Goal: Navigation & Orientation: Understand site structure

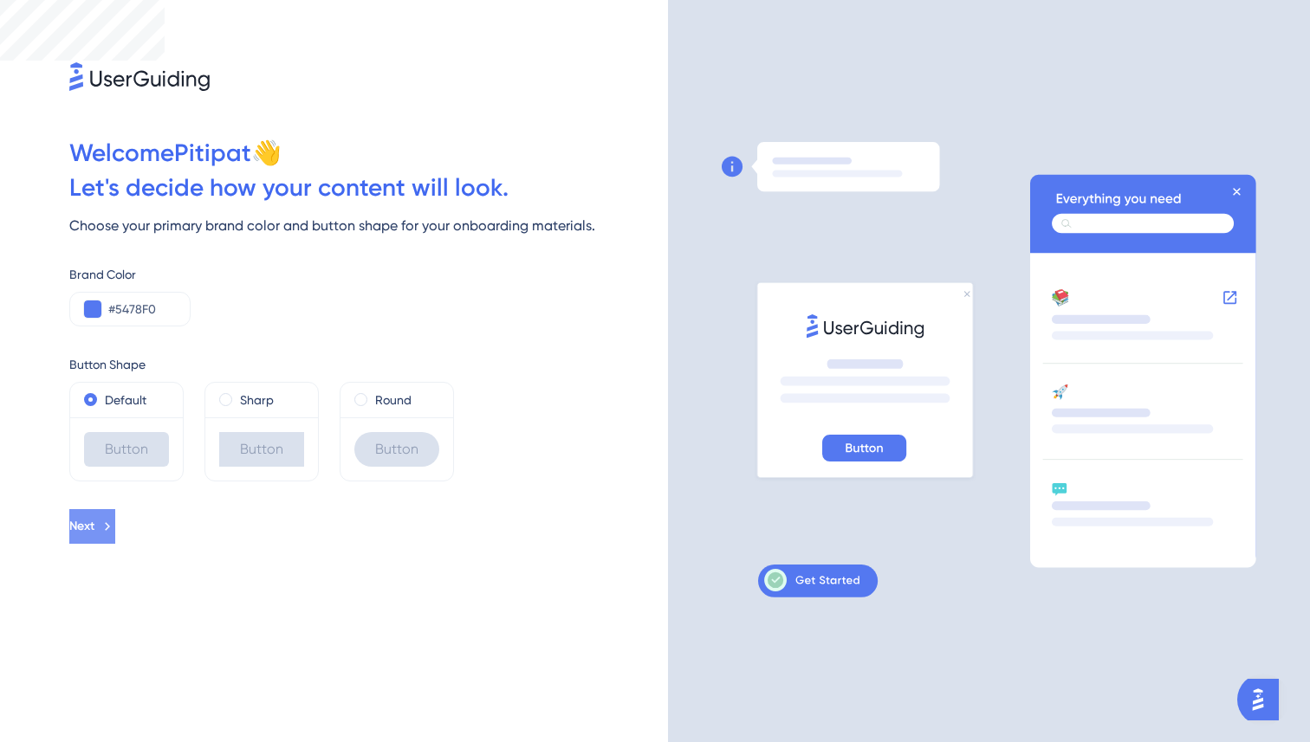
click at [94, 534] on span "Next" at bounding box center [81, 526] width 25 height 21
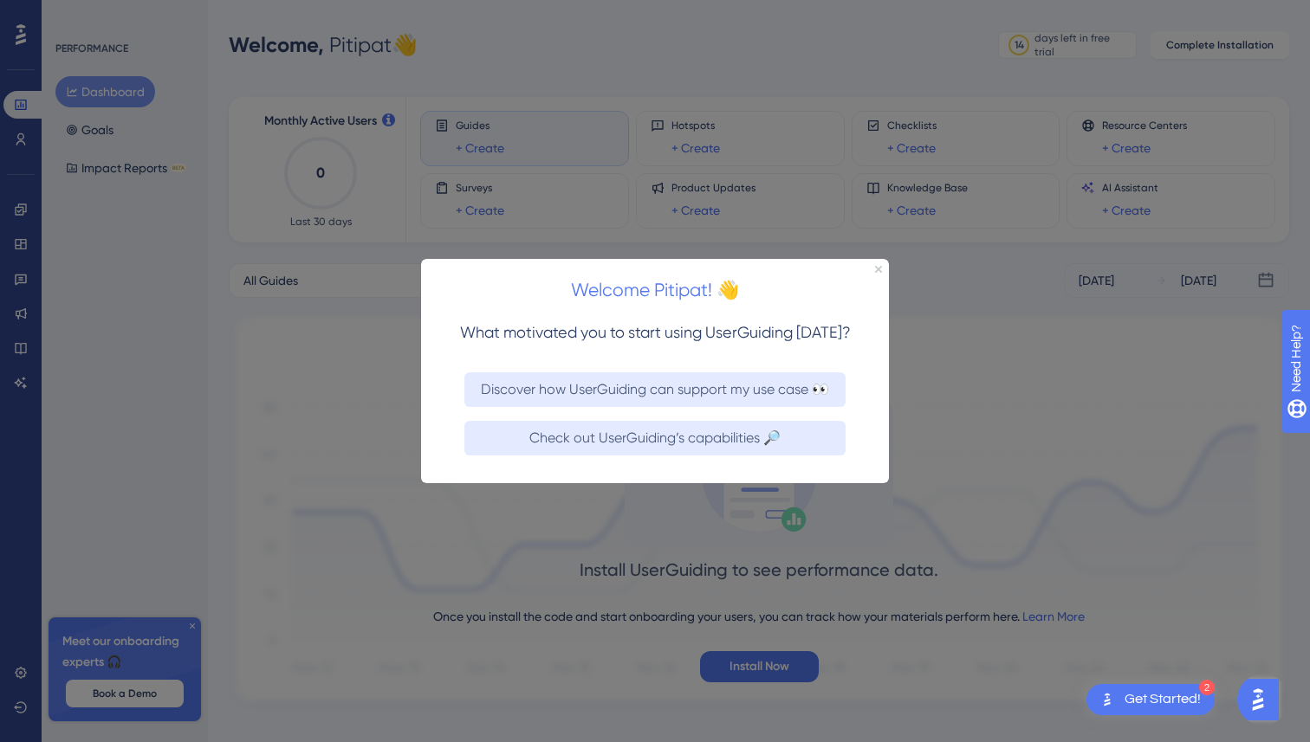
click at [881, 263] on div "Welcome Pitipat! 👋" at bounding box center [655, 285] width 468 height 54
click at [877, 268] on icon "Close Preview" at bounding box center [878, 268] width 7 height 7
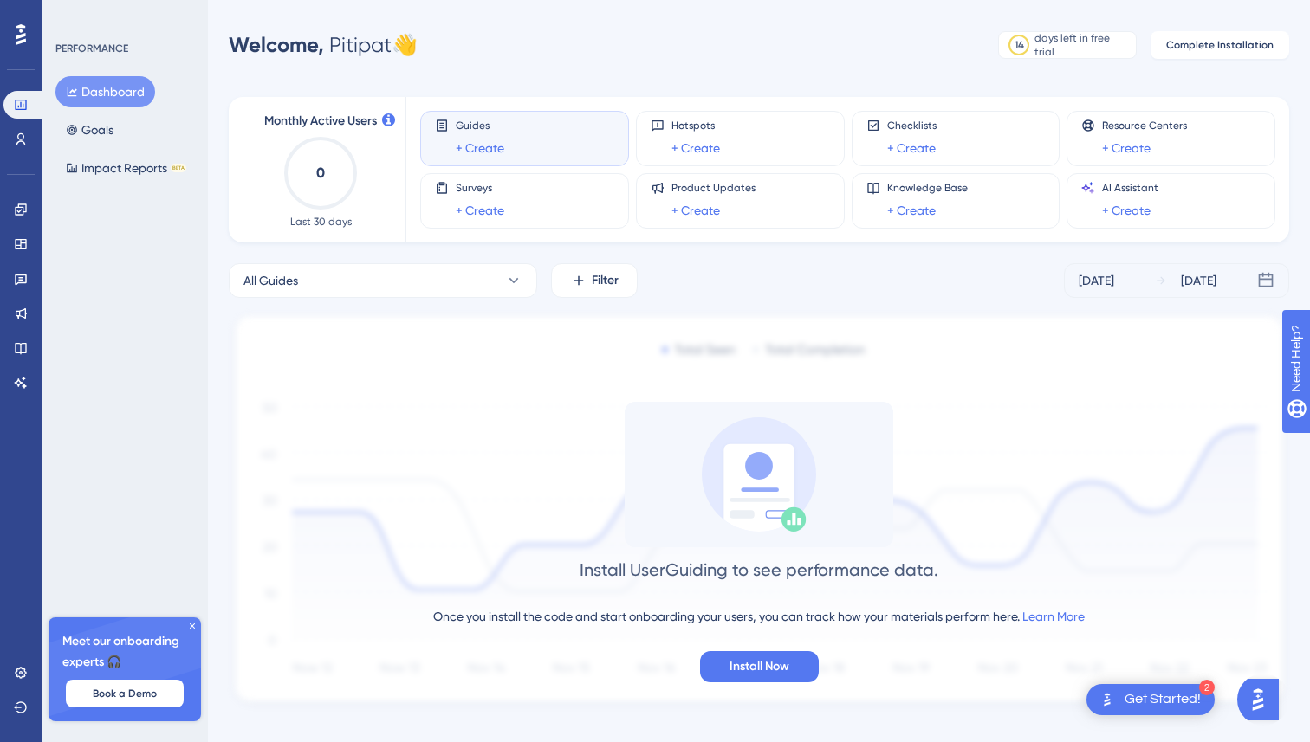
click at [192, 628] on icon at bounding box center [192, 626] width 10 height 10
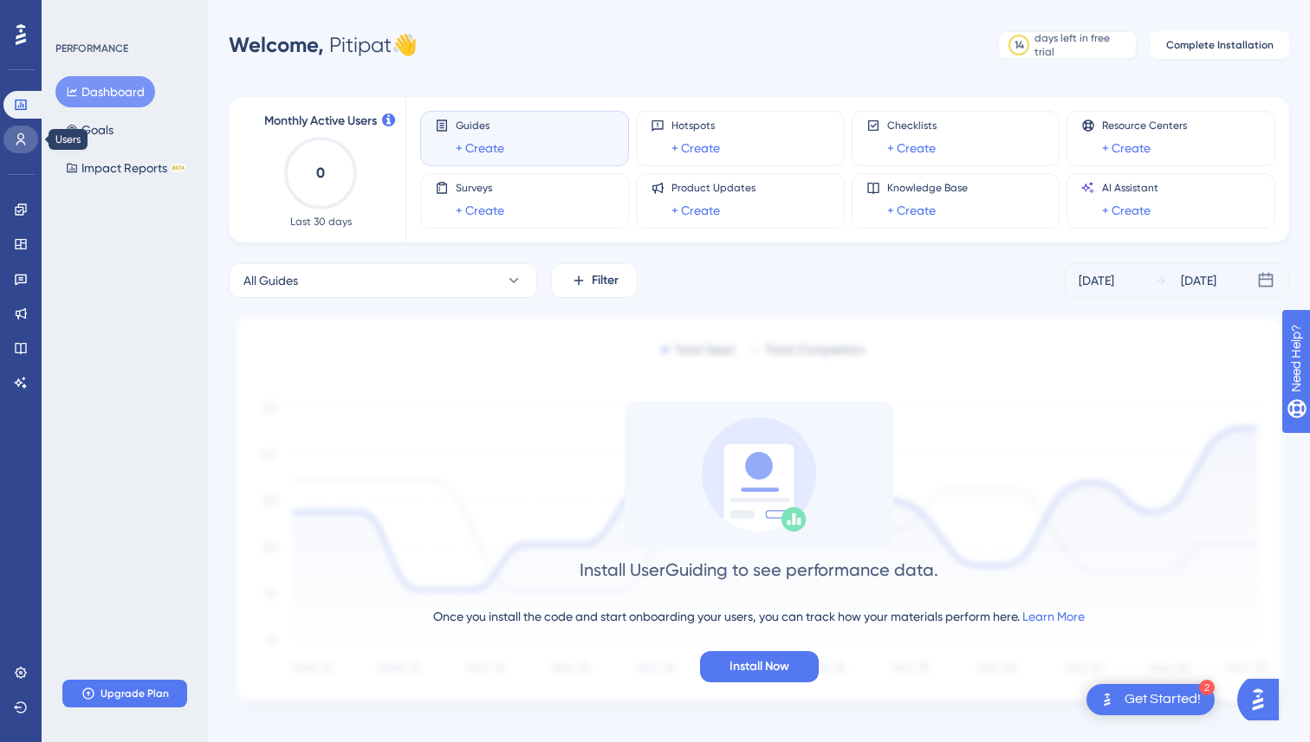
click at [19, 137] on icon at bounding box center [21, 140] width 14 height 14
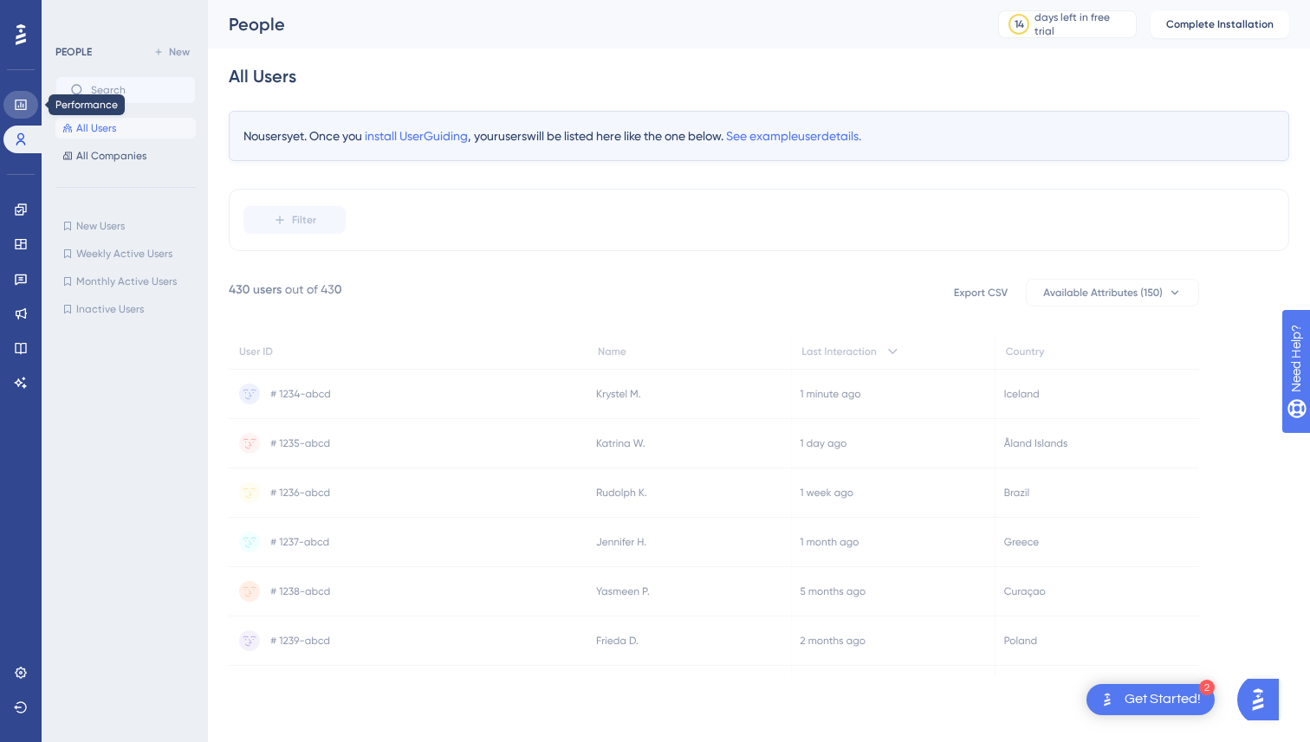
click at [24, 103] on icon at bounding box center [21, 105] width 14 height 14
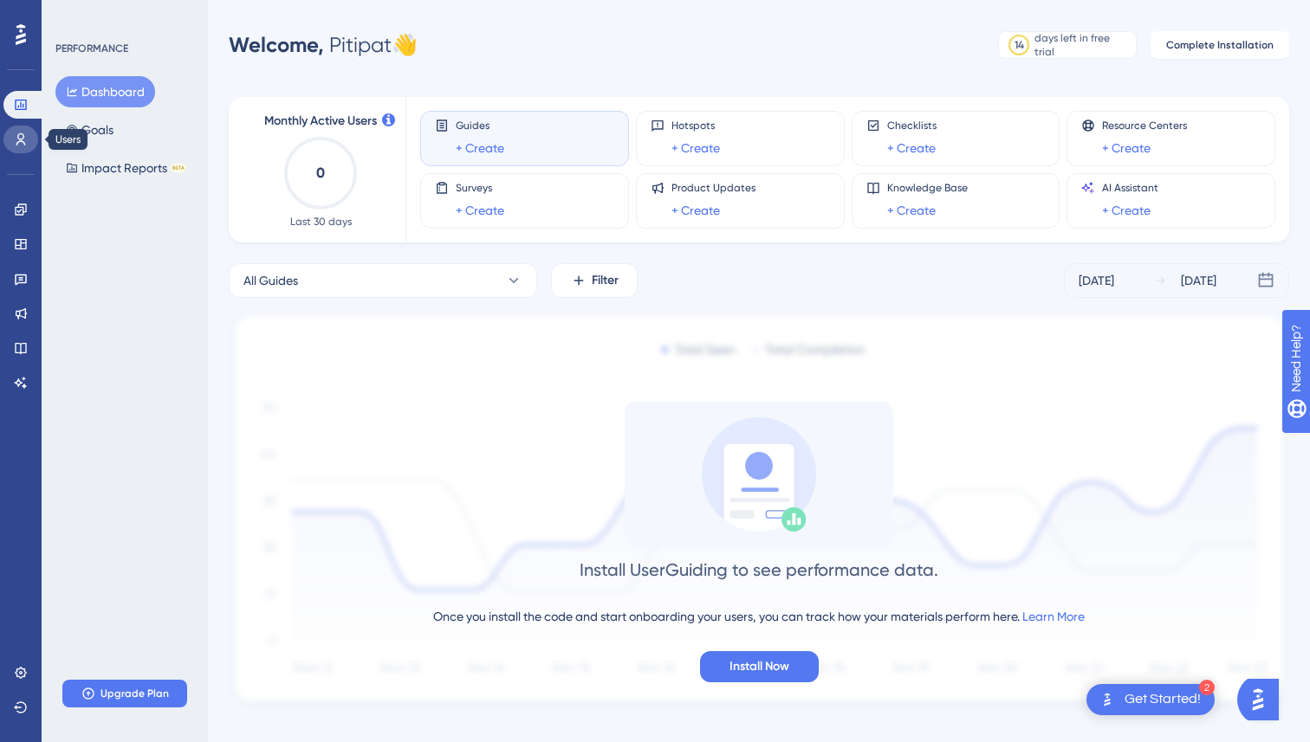
click at [18, 137] on icon at bounding box center [21, 140] width 14 height 14
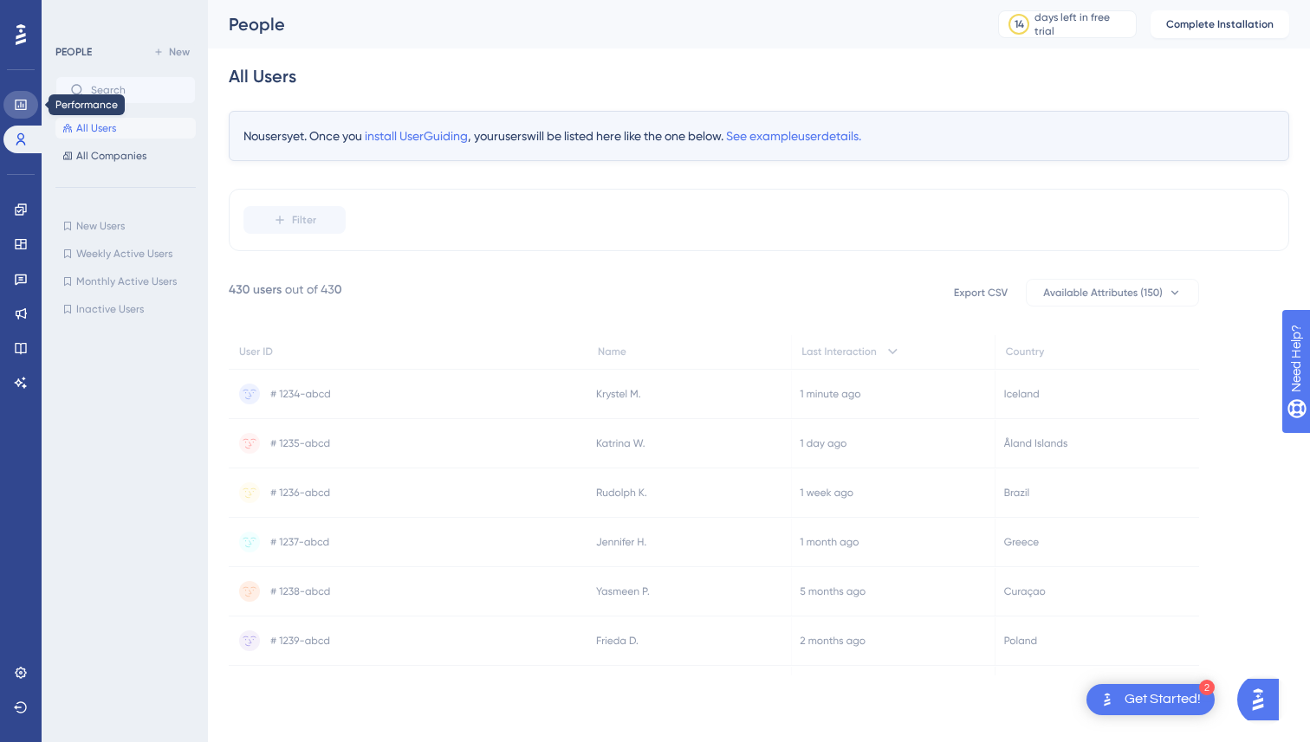
click at [14, 112] on link at bounding box center [20, 105] width 35 height 28
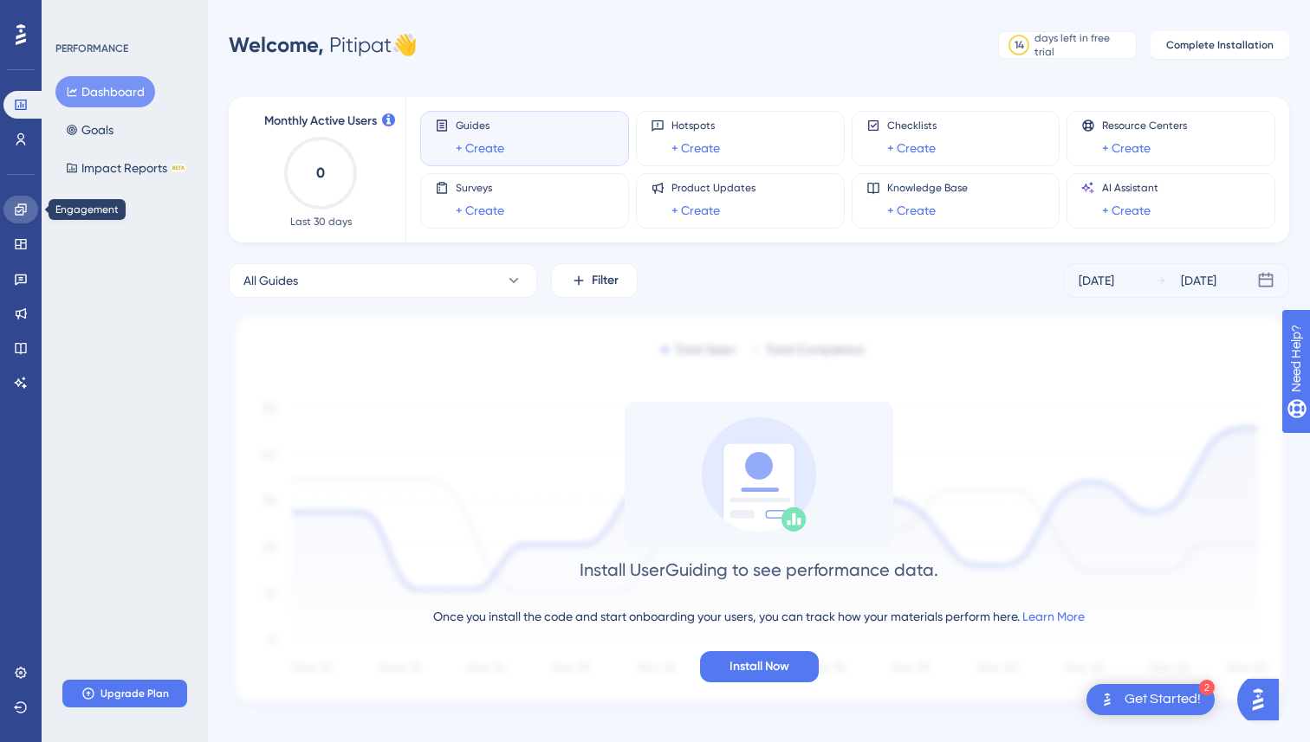
click at [16, 204] on icon at bounding box center [21, 210] width 14 height 14
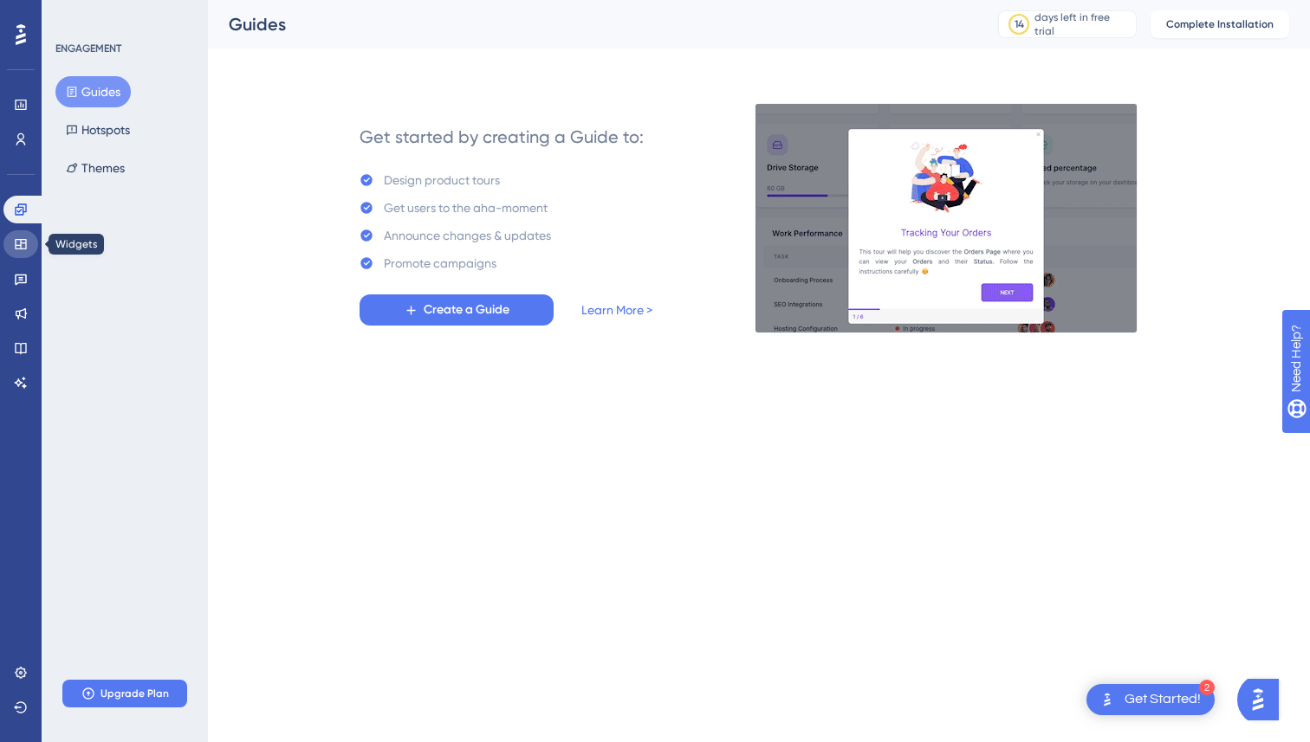
click at [17, 242] on icon at bounding box center [21, 244] width 14 height 14
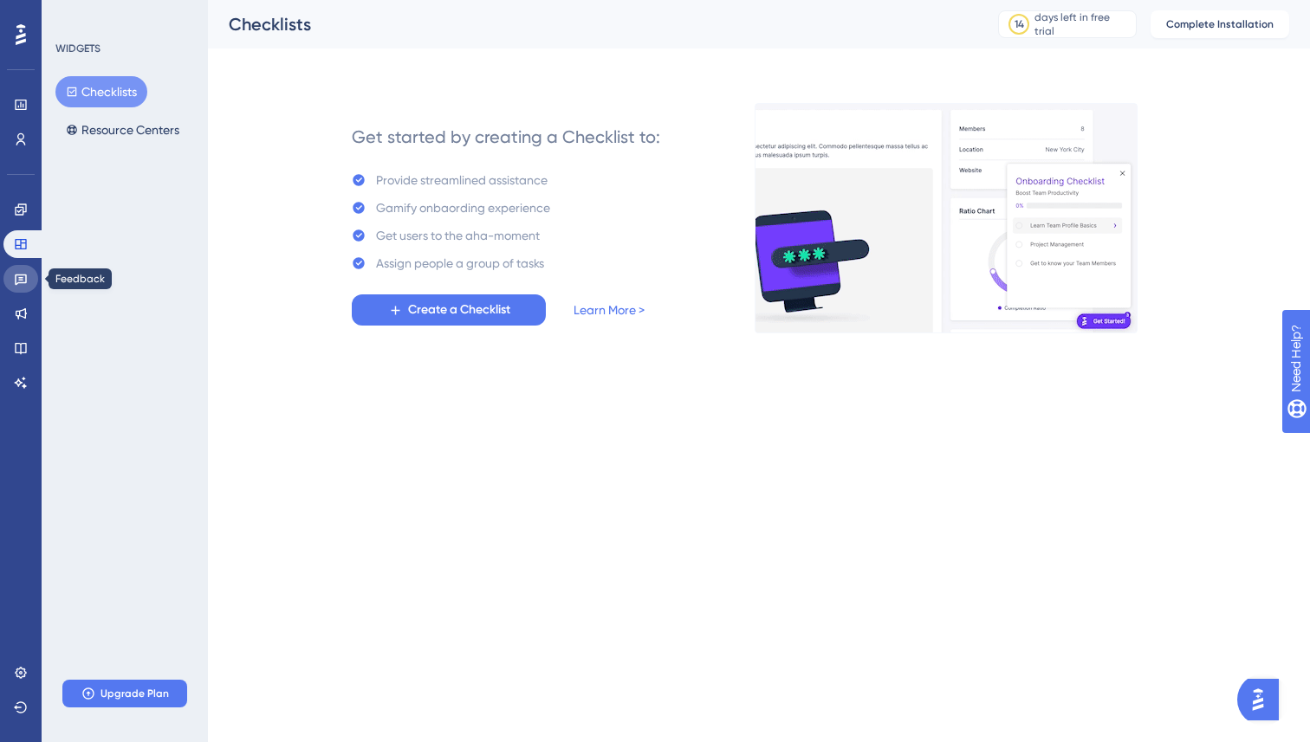
click at [20, 284] on icon at bounding box center [21, 279] width 14 height 14
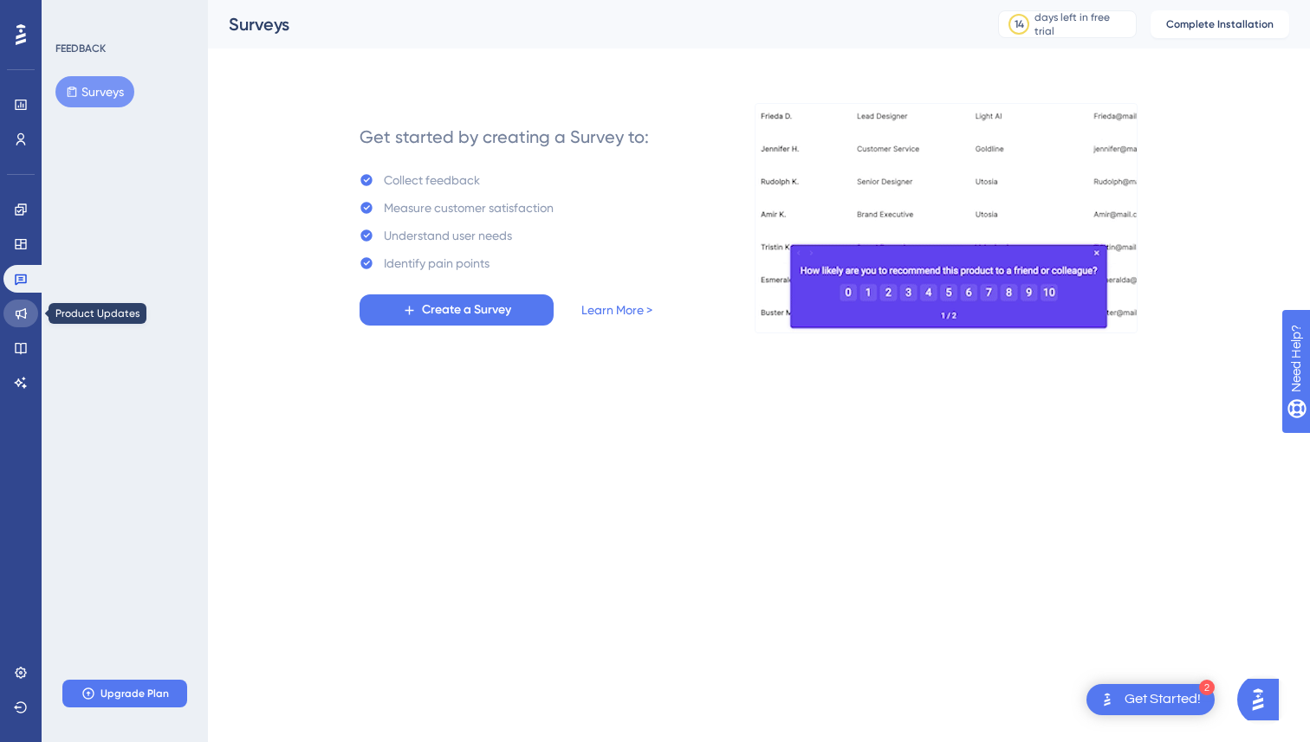
click at [19, 319] on icon at bounding box center [21, 314] width 14 height 14
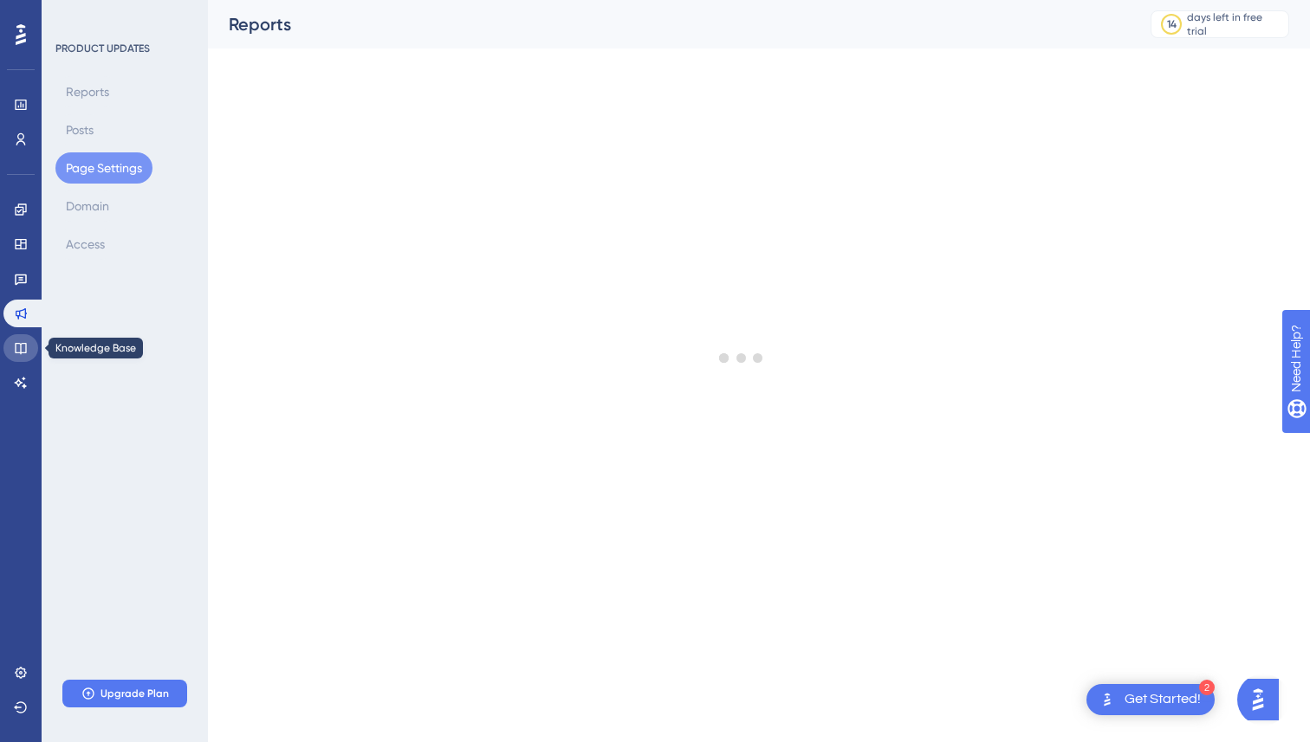
click at [25, 349] on icon at bounding box center [21, 348] width 14 height 14
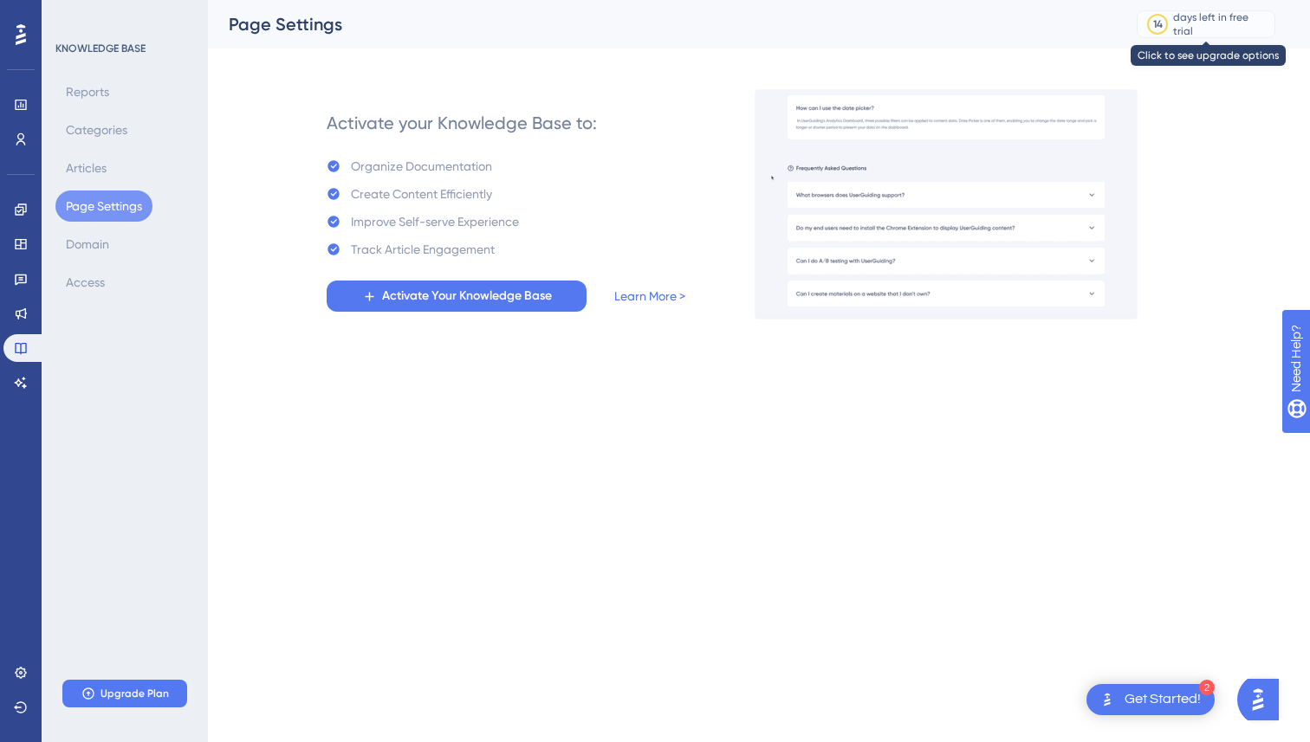
click at [1204, 27] on div "days left in free trial" at bounding box center [1221, 24] width 96 height 28
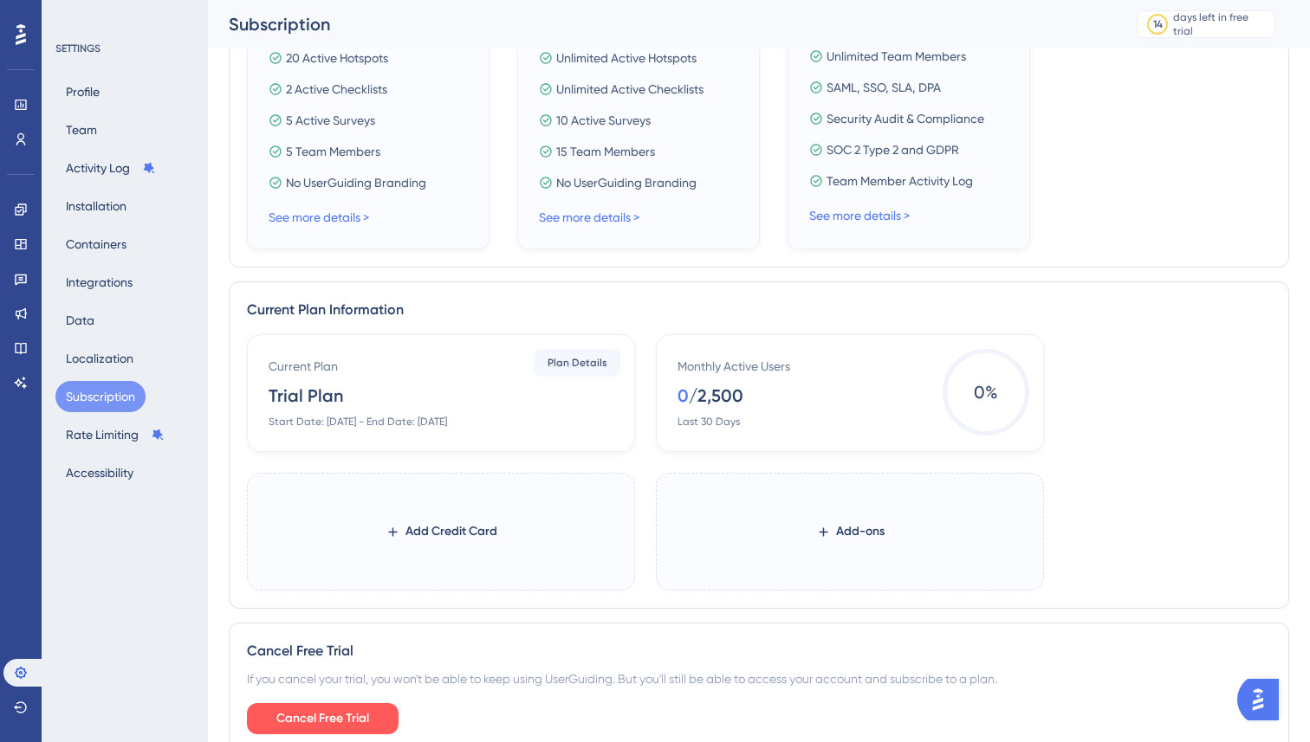
scroll to position [653, 0]
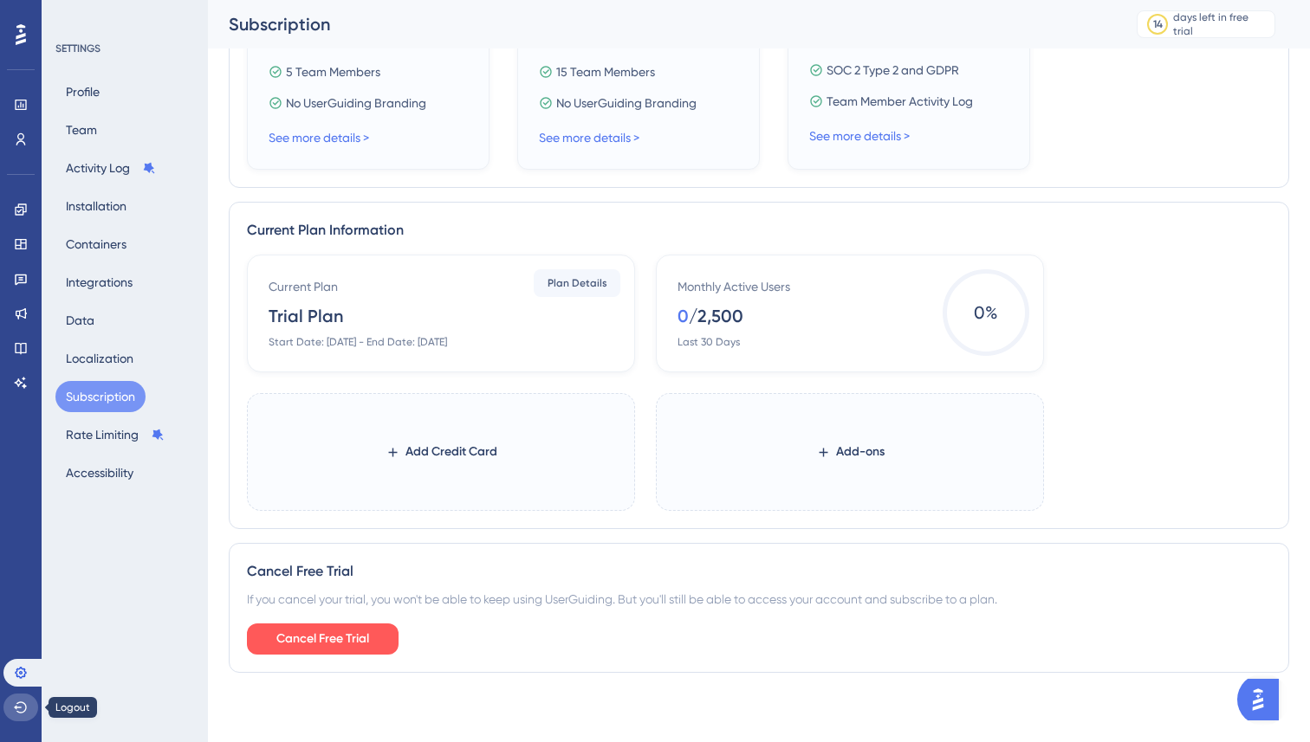
click at [15, 703] on icon at bounding box center [21, 708] width 14 height 14
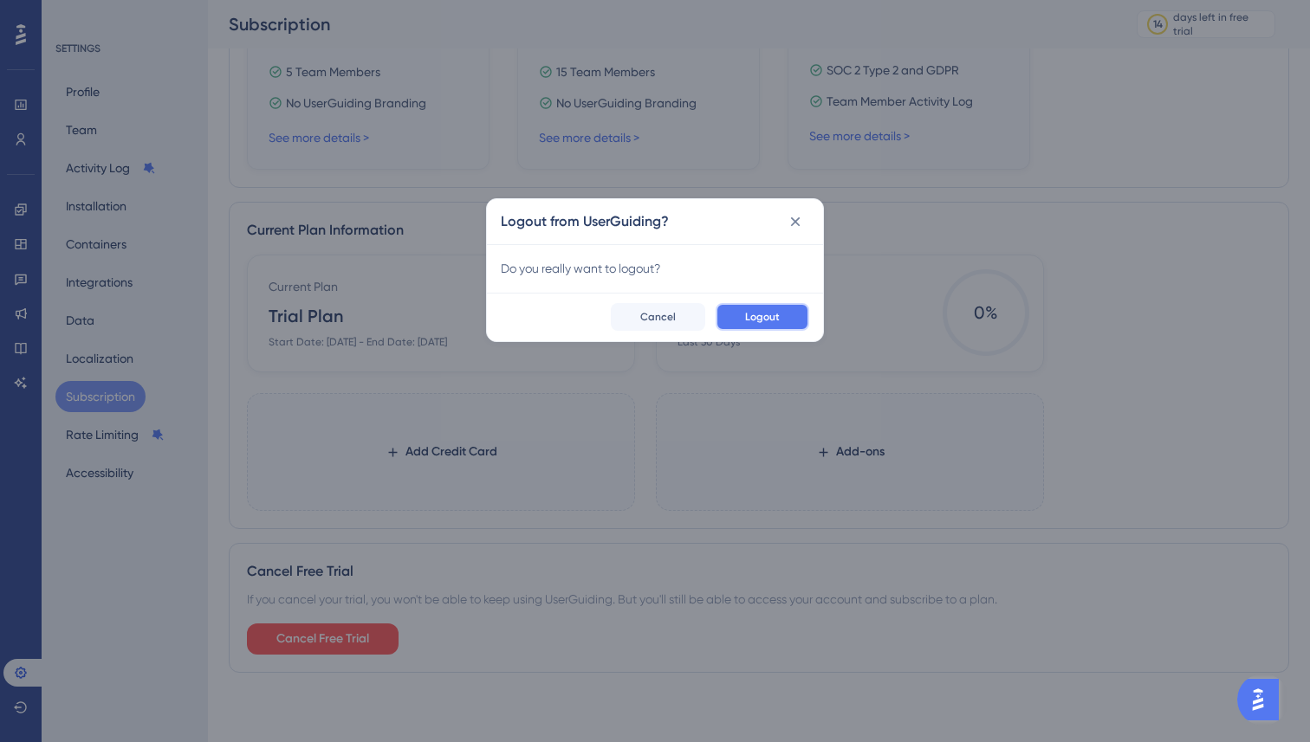
click at [760, 310] on span "Logout" at bounding box center [762, 317] width 35 height 14
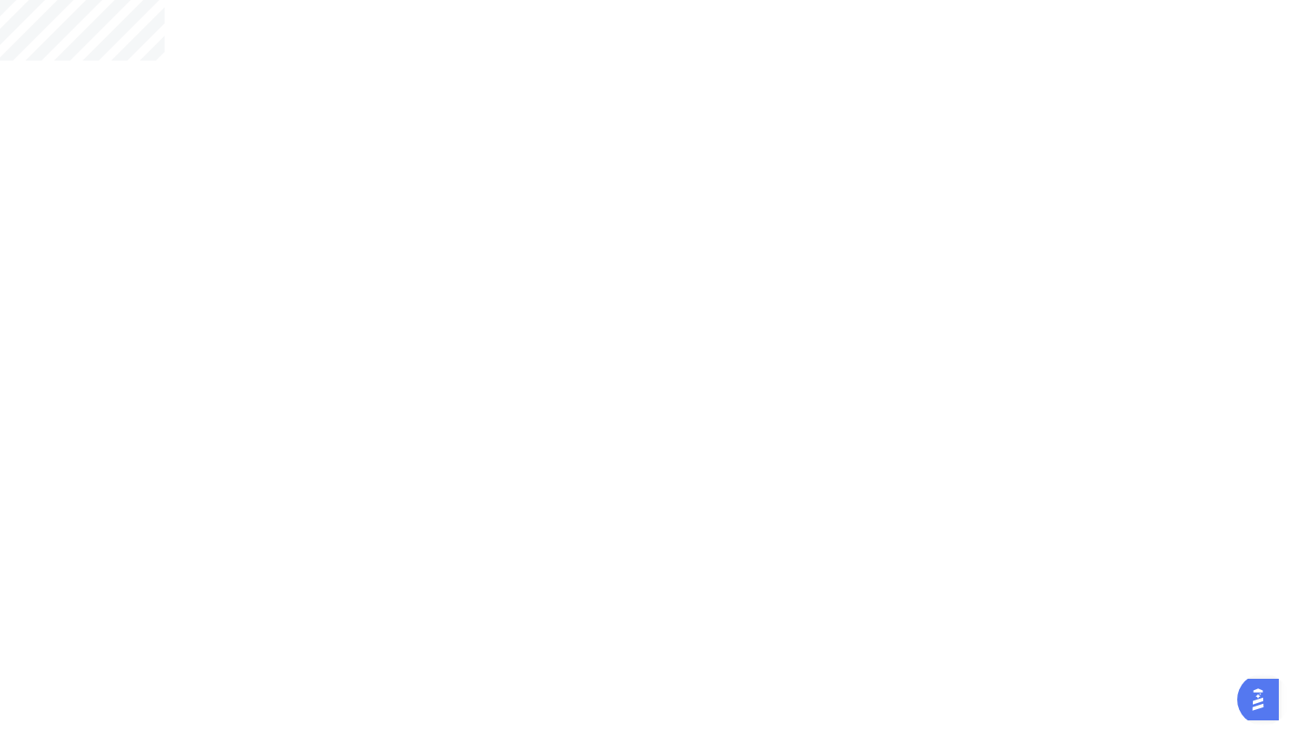
scroll to position [0, 0]
